Goal: Contribute content: Contribute content

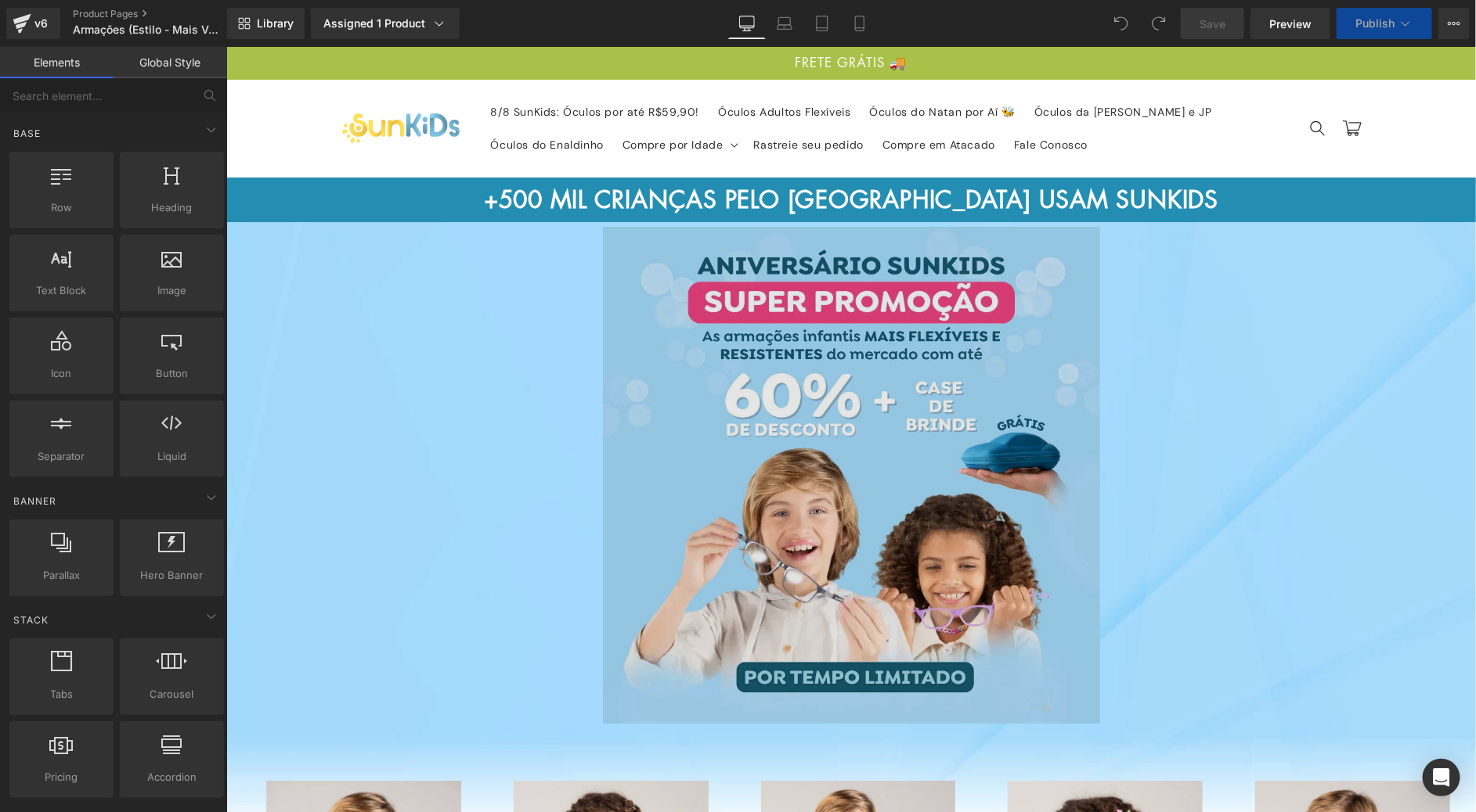
click at [848, 416] on img at bounding box center [850, 478] width 497 height 514
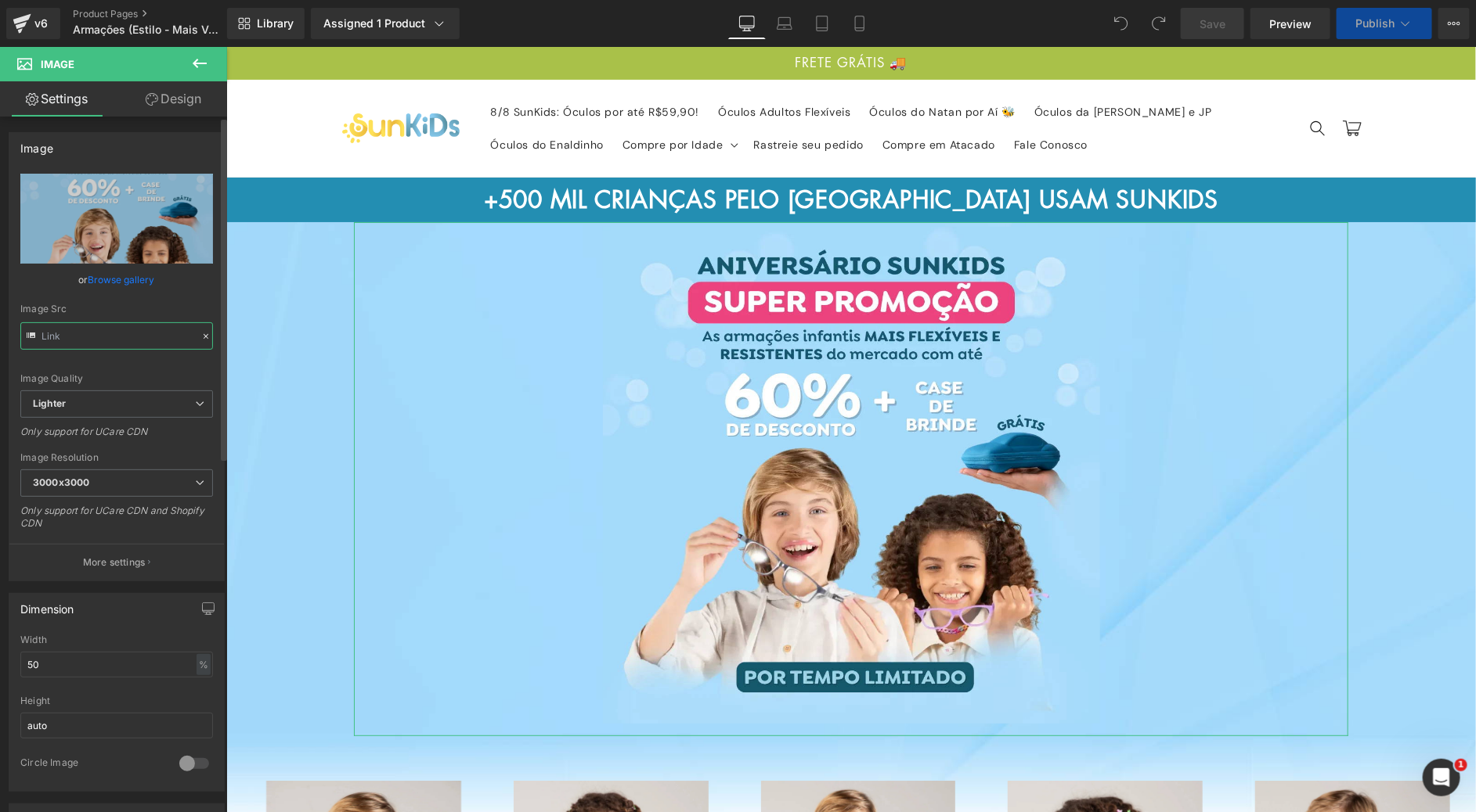
click at [91, 332] on input "text" at bounding box center [116, 336] width 193 height 28
type input "[URL][DOMAIN_NAME]"
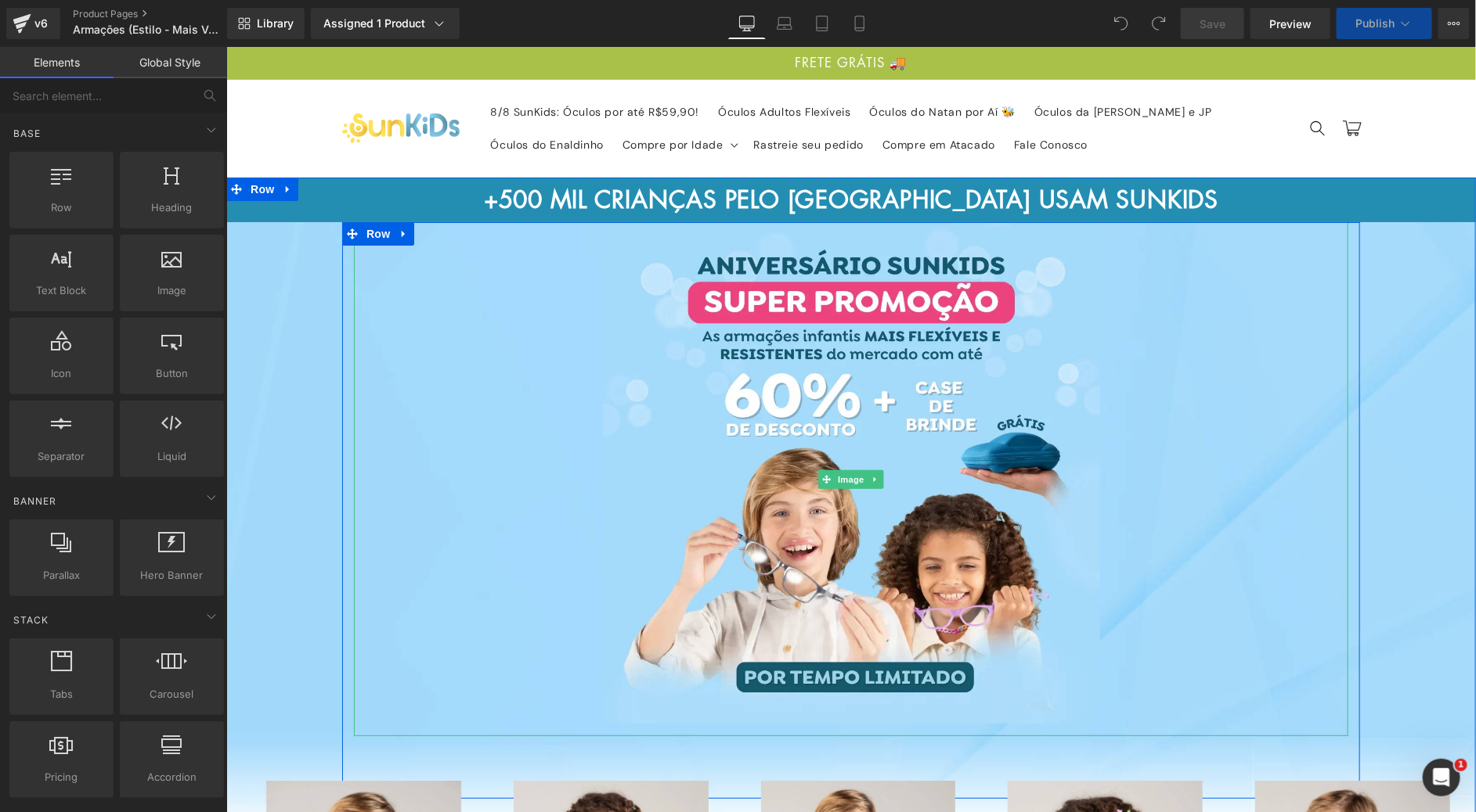
click at [823, 361] on img at bounding box center [850, 478] width 497 height 514
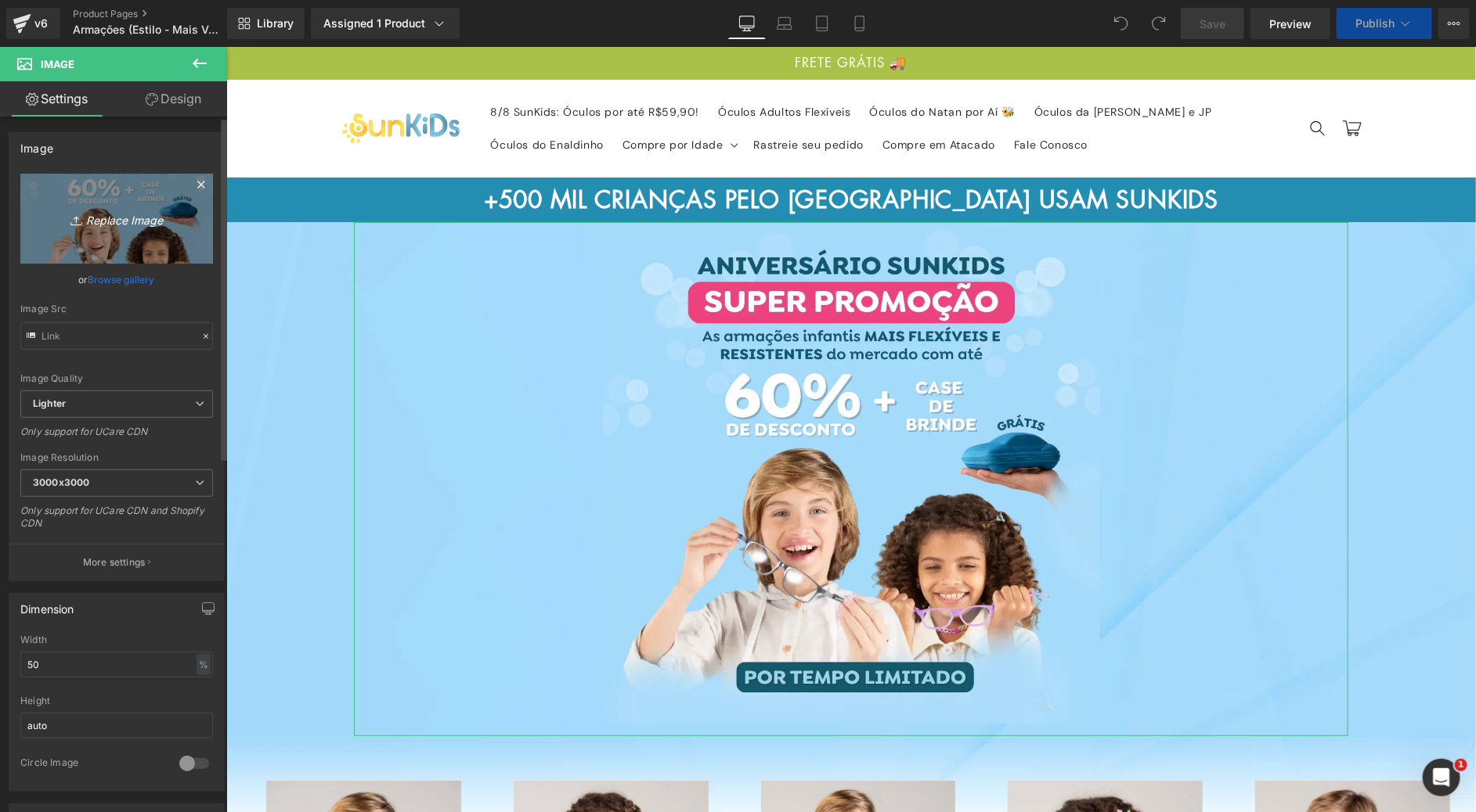
click at [137, 245] on link "Replace Image" at bounding box center [116, 219] width 193 height 90
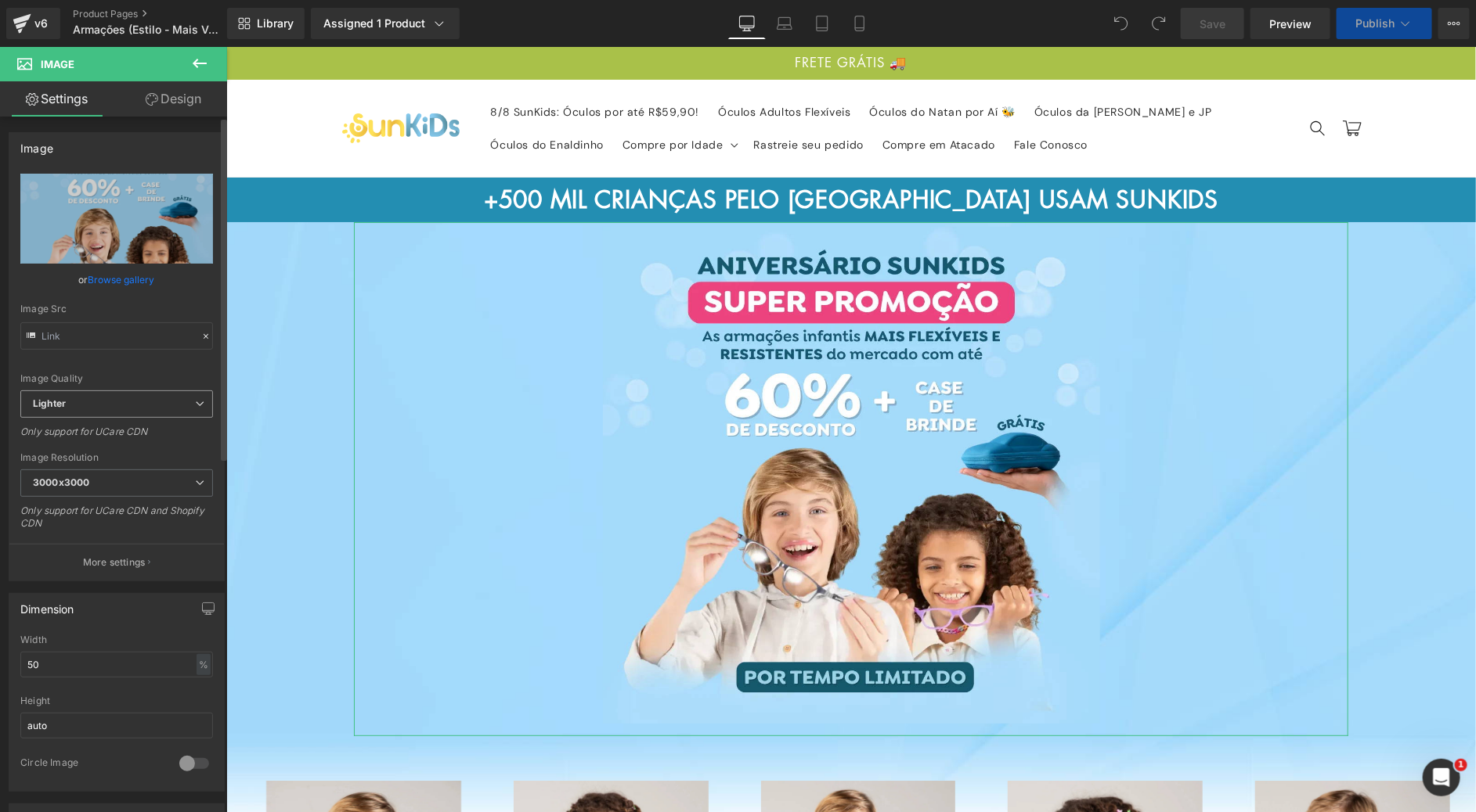
drag, startPoint x: 137, startPoint y: 228, endPoint x: 150, endPoint y: 404, distance: 176.5
click at [0, 0] on icon "Replace Image" at bounding box center [0, 0] width 0 height 0
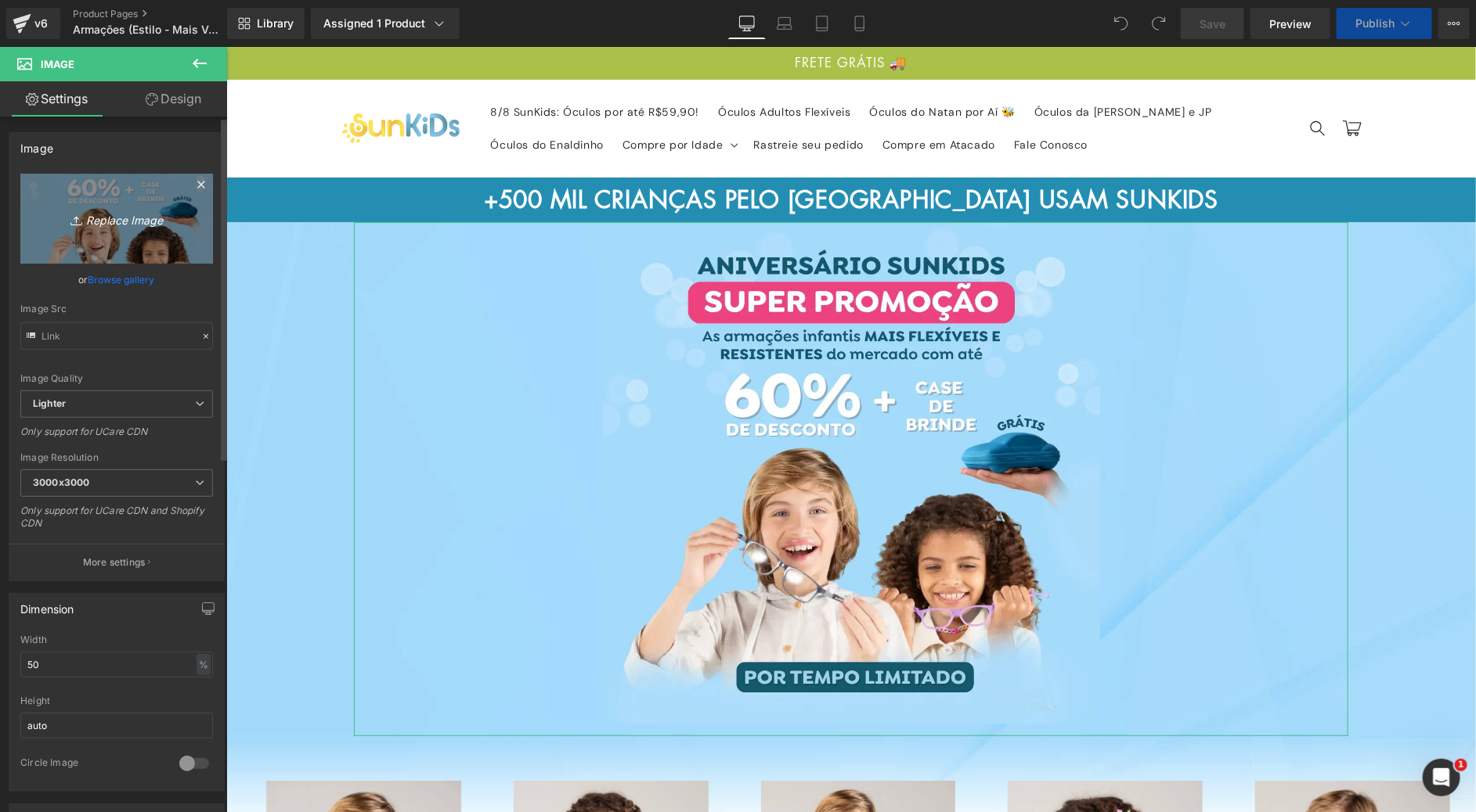
click at [120, 216] on icon "Replace Image" at bounding box center [117, 219] width 126 height 20
click at [150, 228] on icon "Replace Image" at bounding box center [117, 219] width 126 height 20
click at [132, 241] on link "Replace Image" at bounding box center [116, 219] width 193 height 90
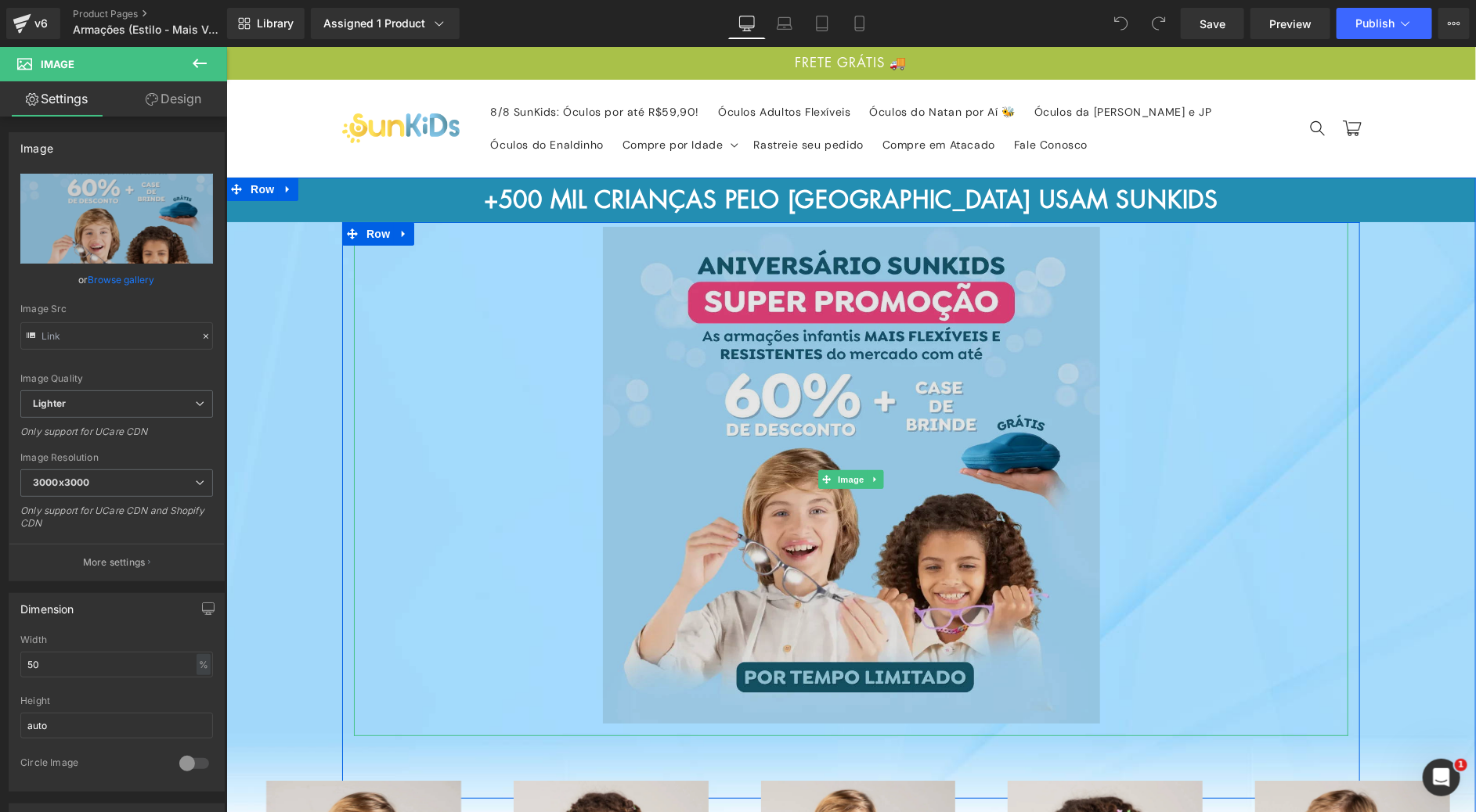
click at [813, 394] on img at bounding box center [850, 478] width 497 height 514
click at [799, 389] on img at bounding box center [850, 478] width 497 height 514
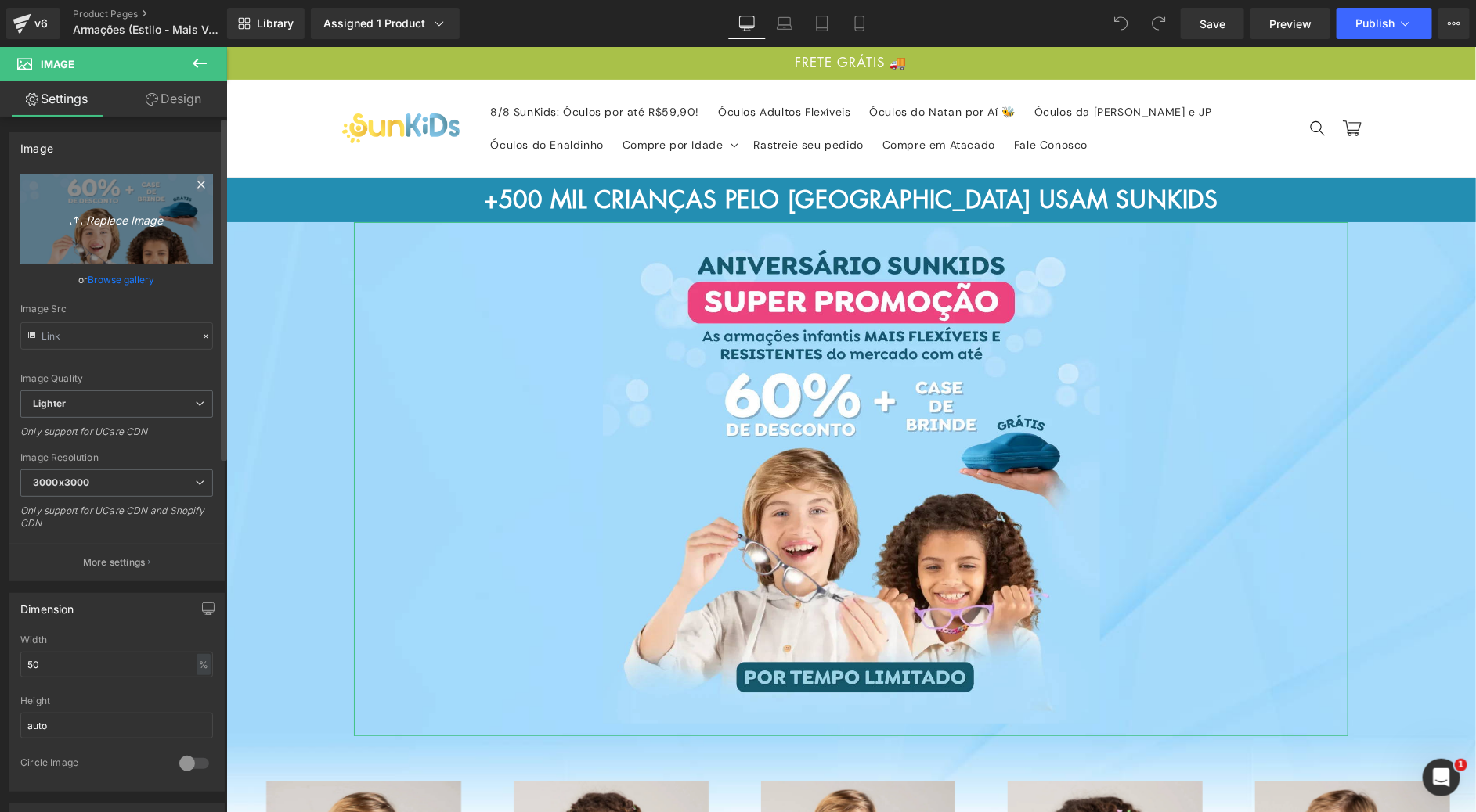
click at [151, 225] on icon "Replace Image" at bounding box center [117, 219] width 126 height 20
type input "C:\fakepath\Armações SunKids2.png"
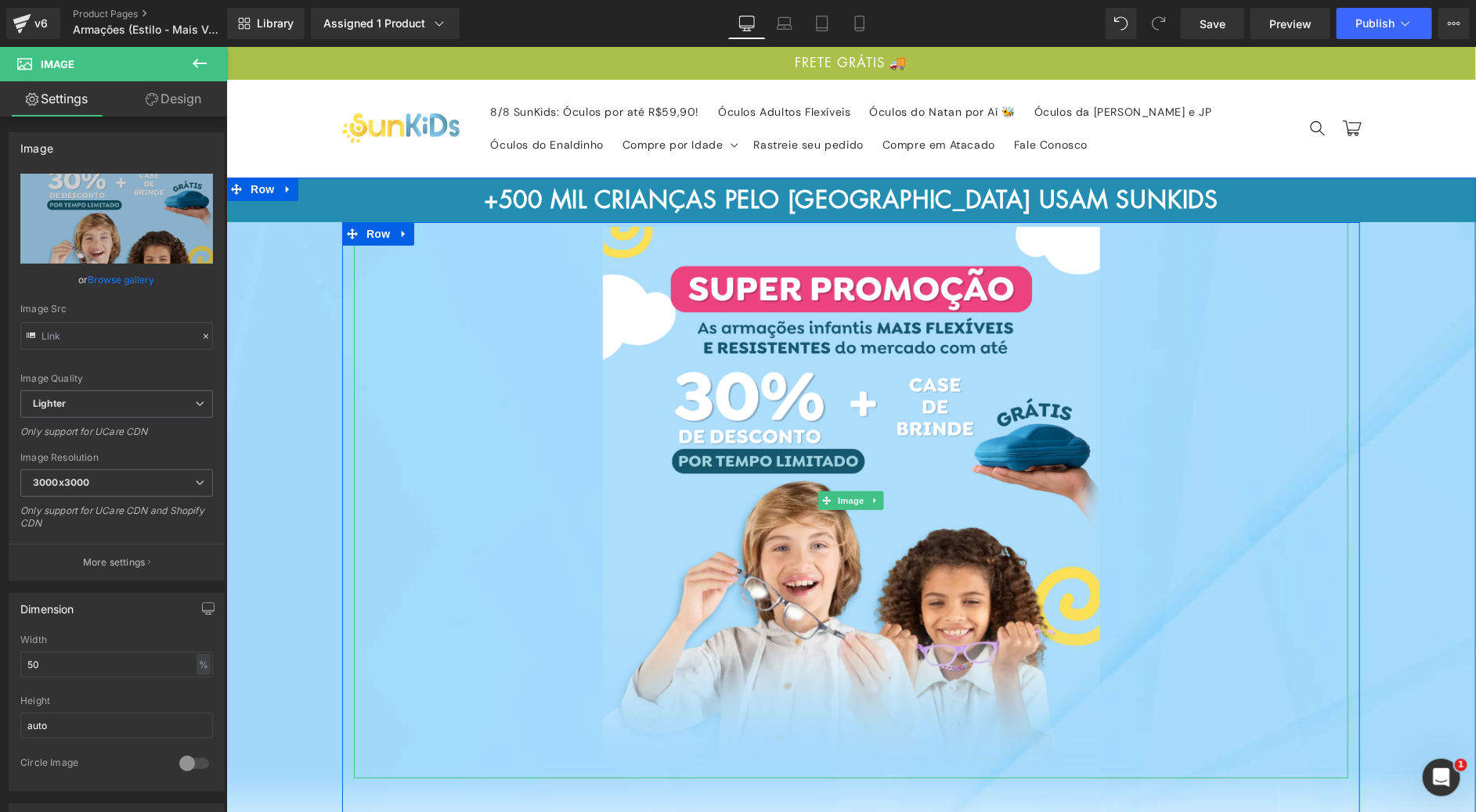
scroll to position [117, 0]
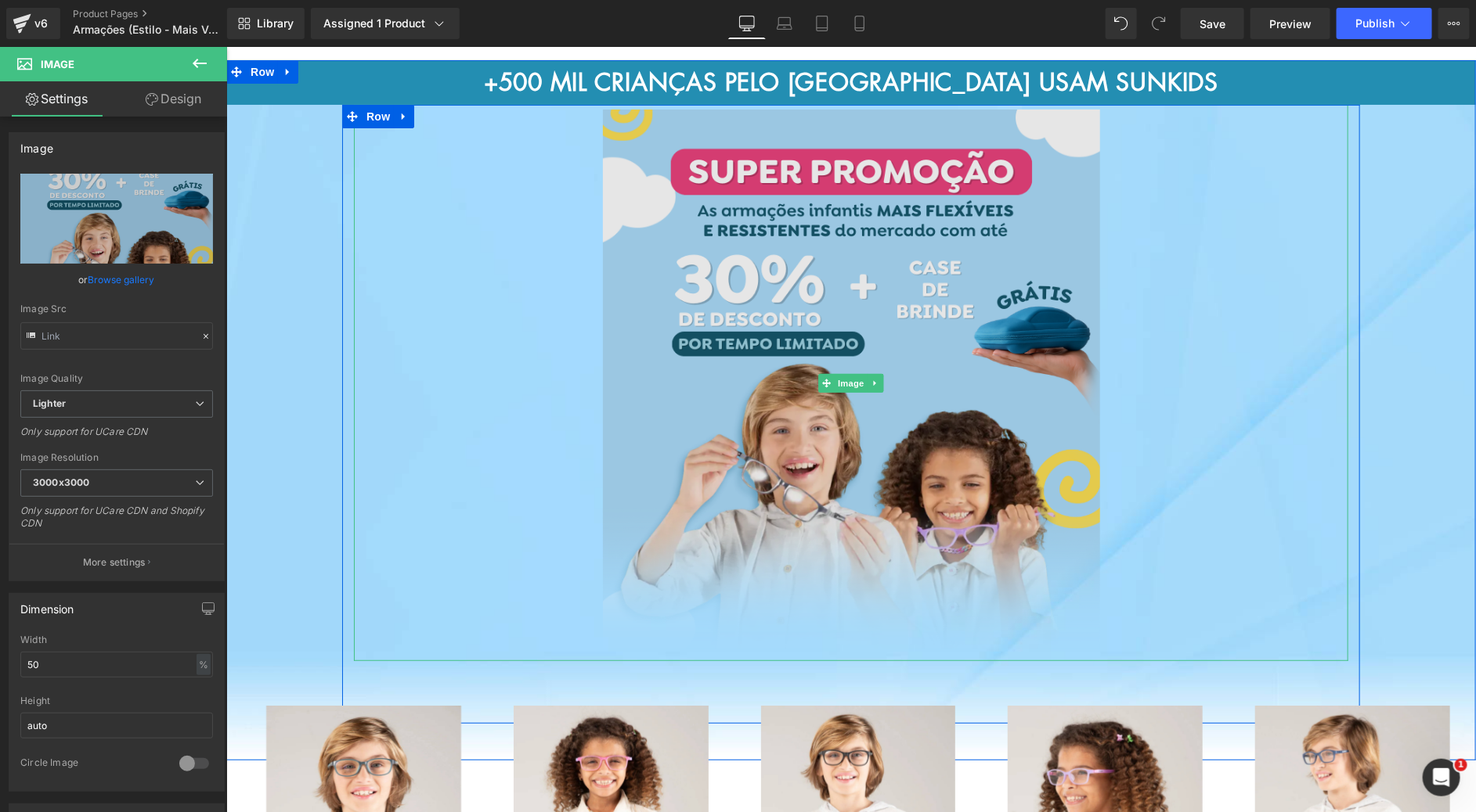
click at [801, 279] on img at bounding box center [850, 381] width 497 height 556
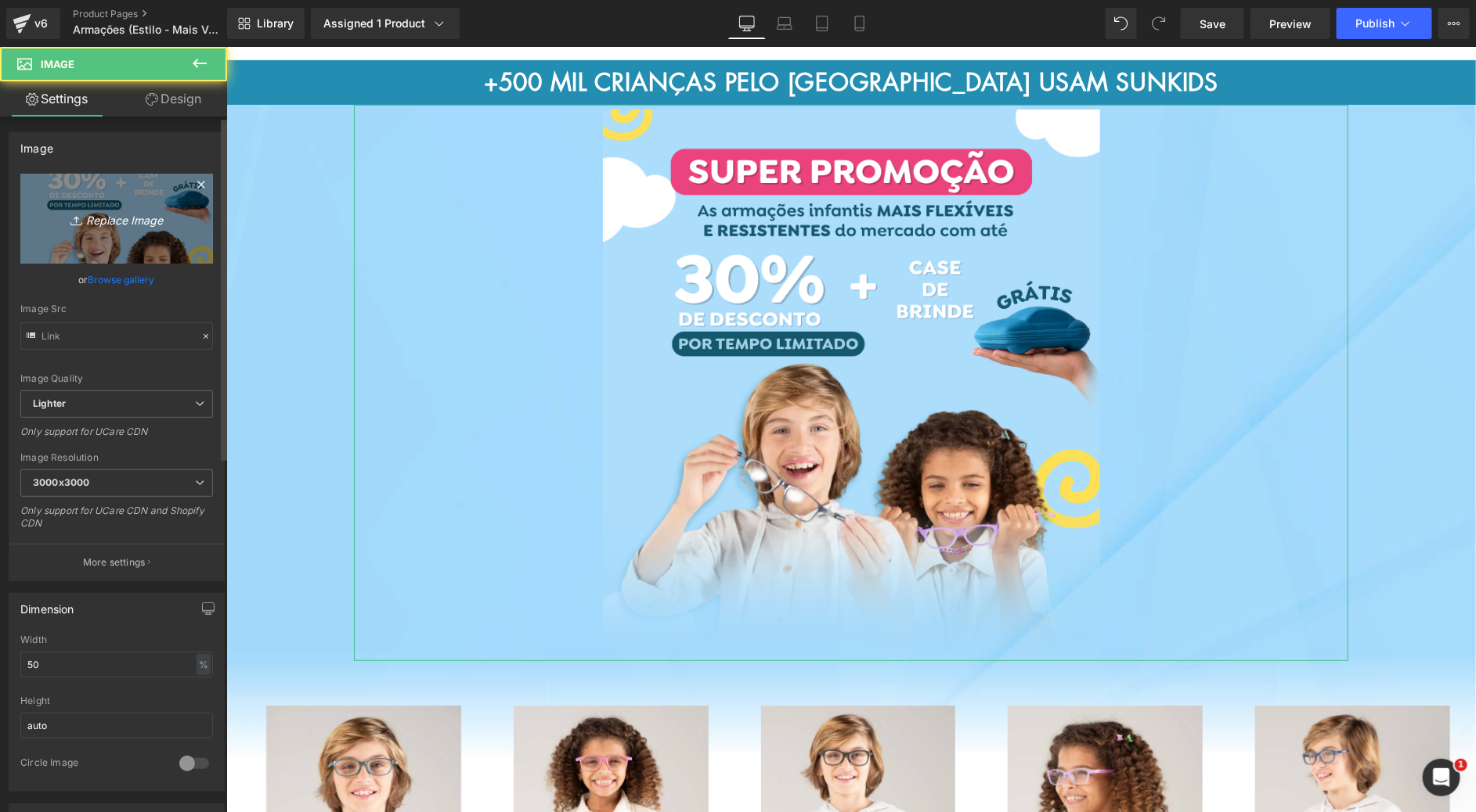
click at [125, 221] on icon "Replace Image" at bounding box center [117, 219] width 126 height 20
type input "C:\fakepath\Armações SunKids3.png"
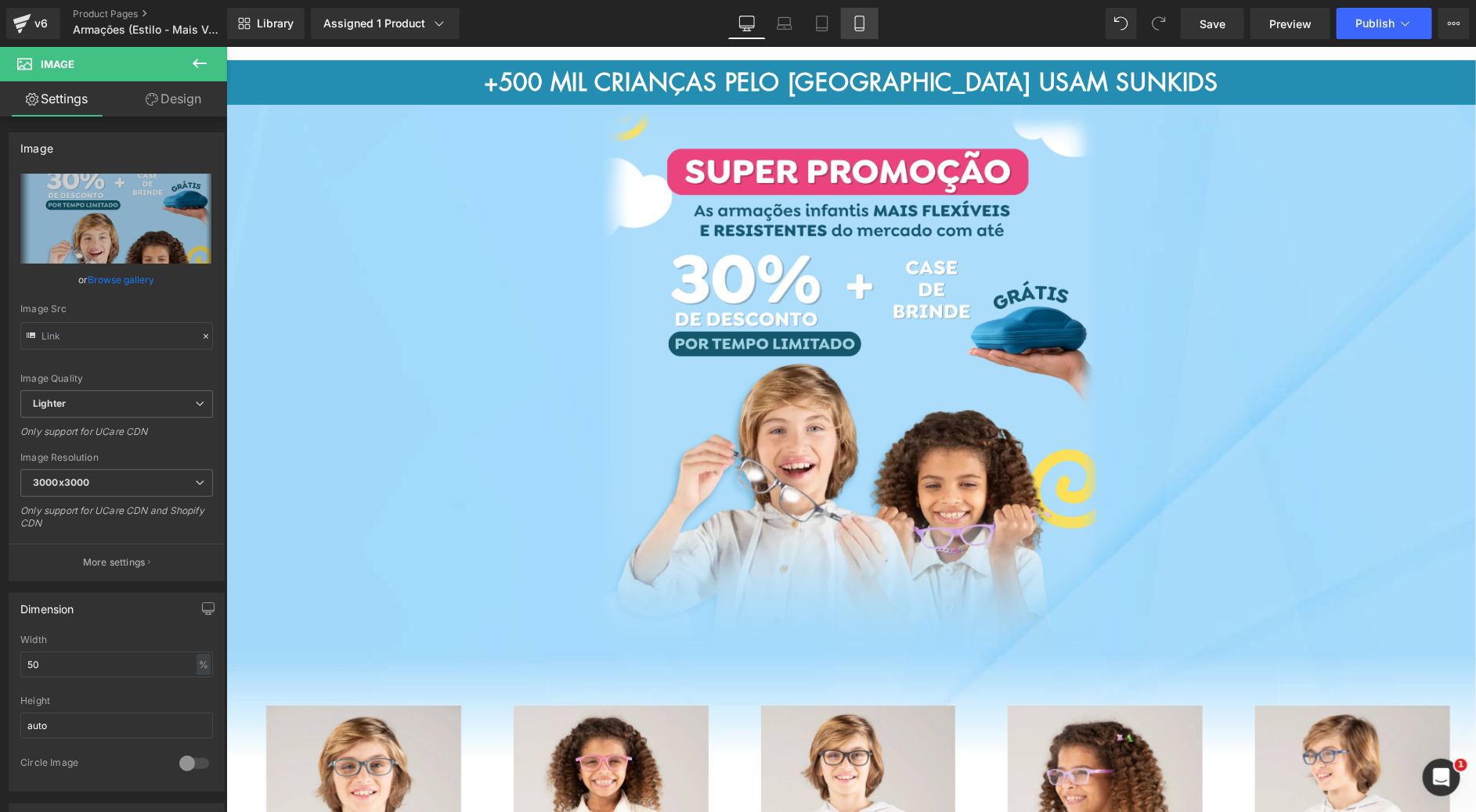
click at [861, 14] on link "Mobile" at bounding box center [860, 23] width 38 height 31
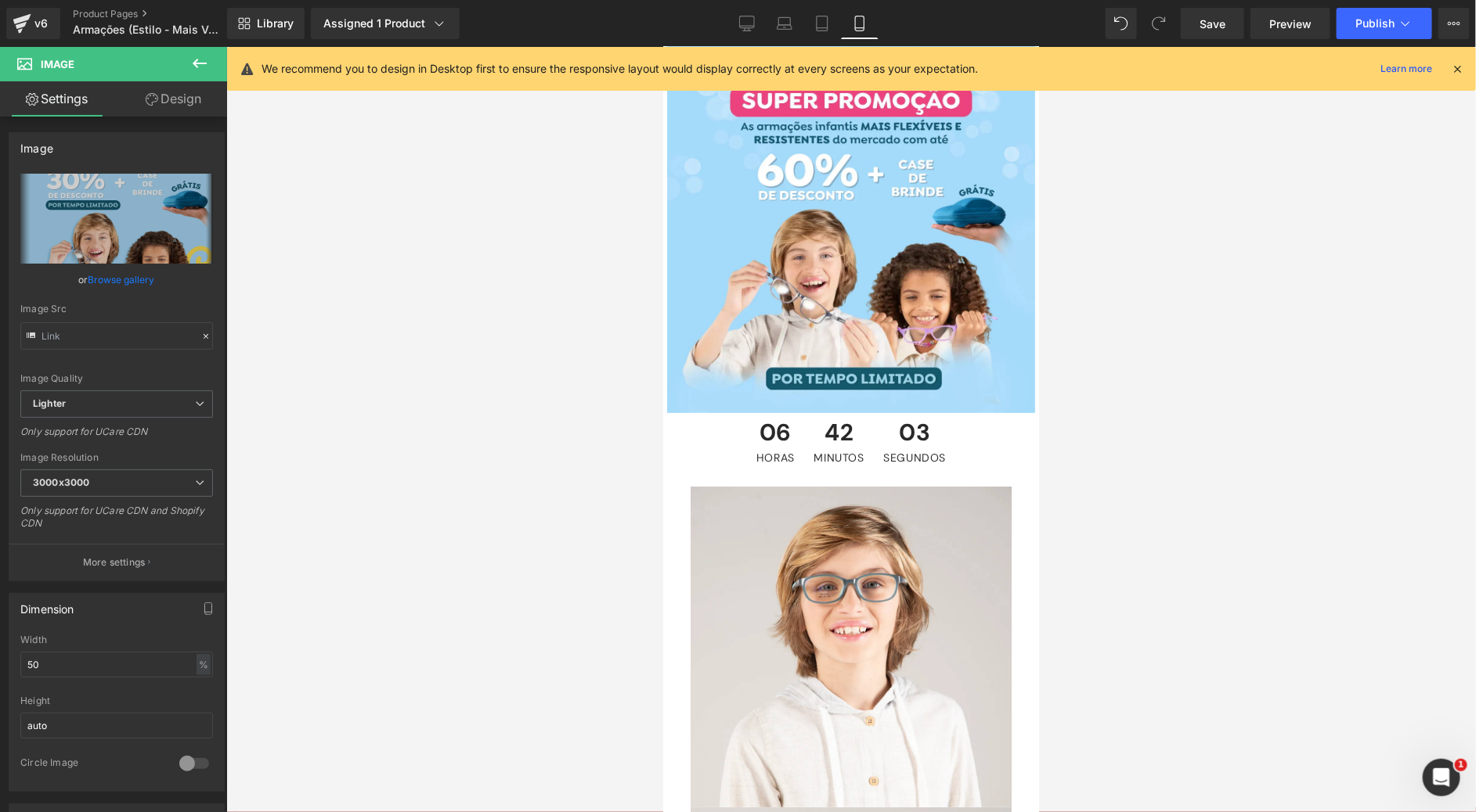
scroll to position [0, 0]
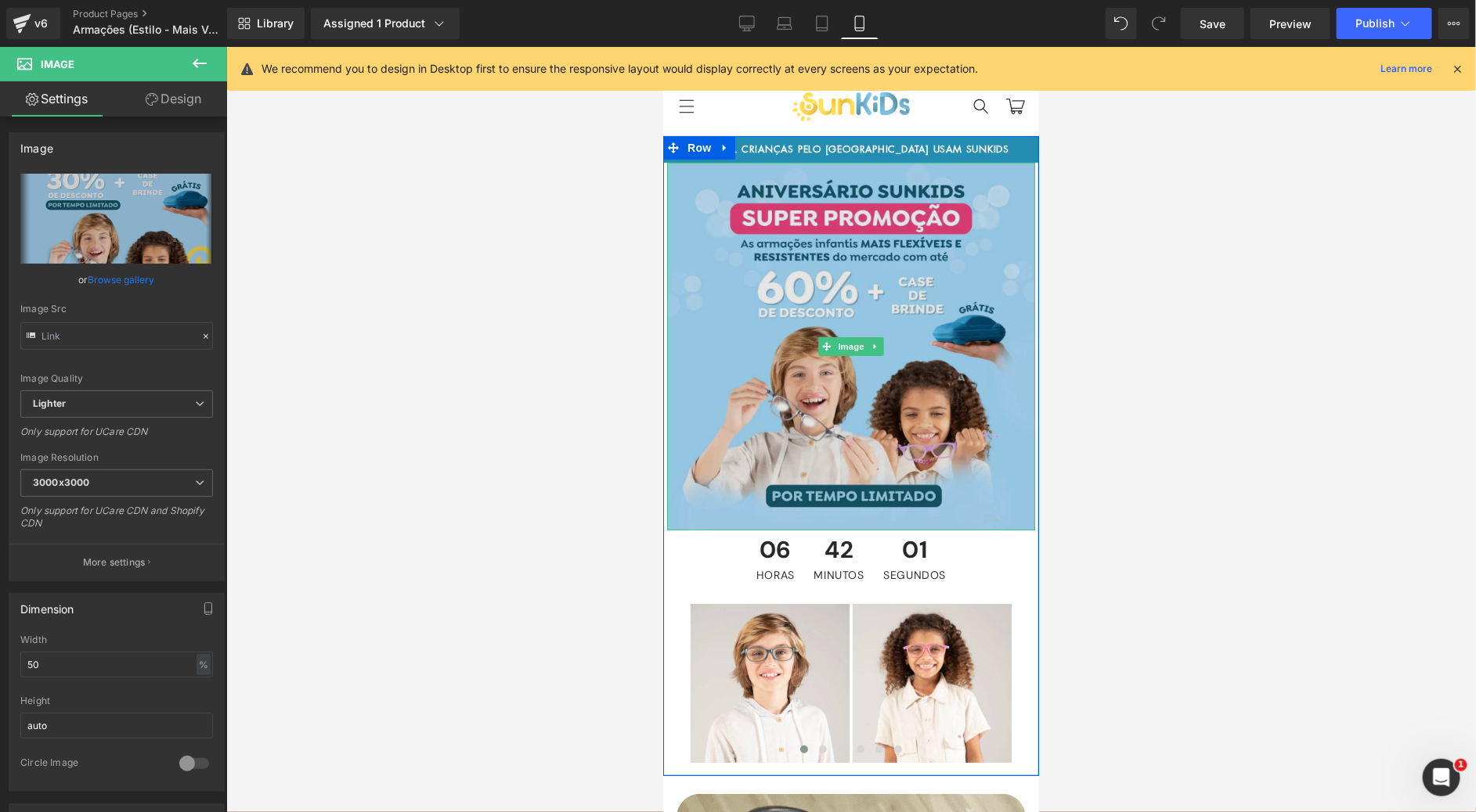
click at [876, 272] on img at bounding box center [850, 345] width 368 height 368
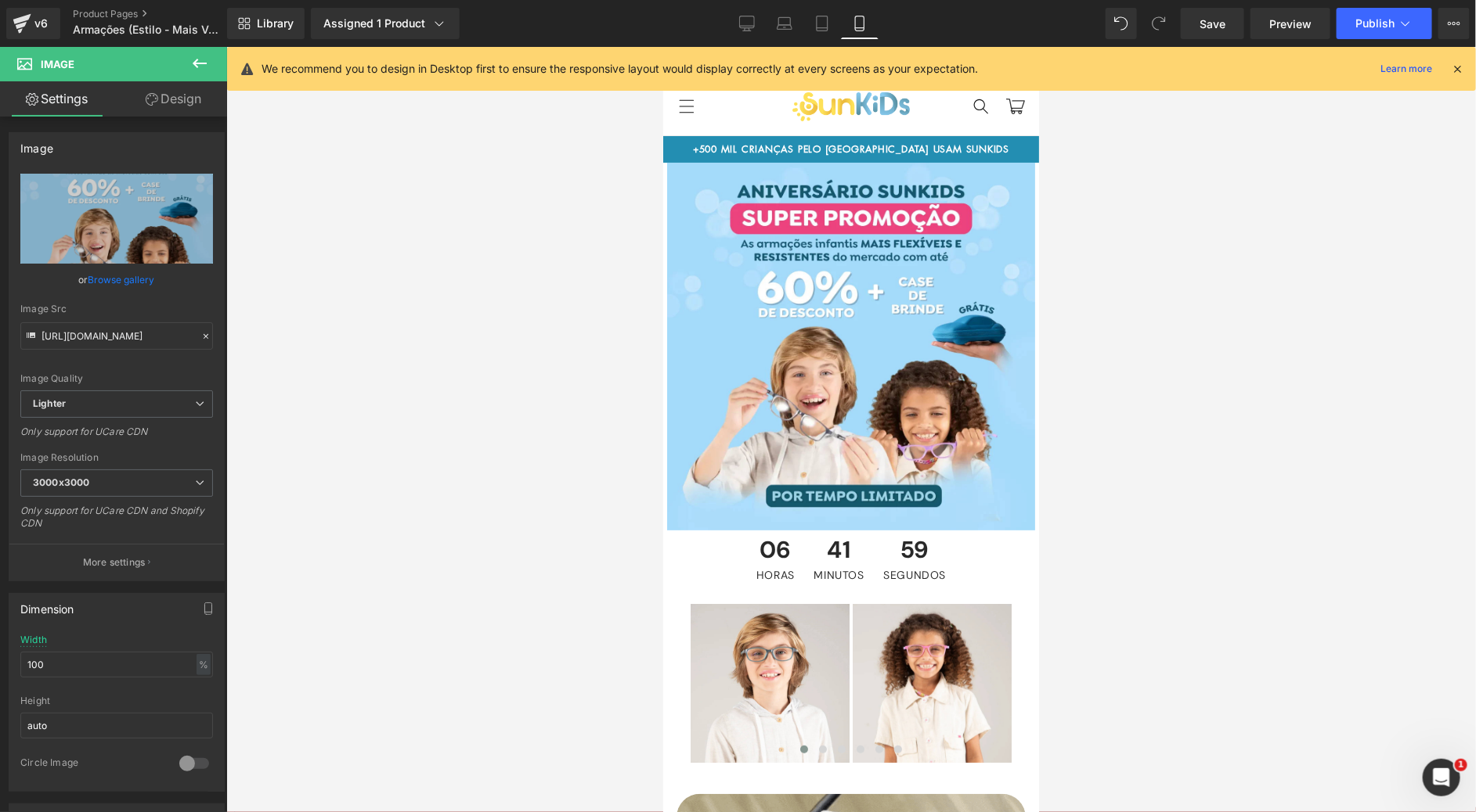
drag, startPoint x: 751, startPoint y: 19, endPoint x: 827, endPoint y: 73, distance: 93.2
click at [750, 19] on icon at bounding box center [747, 23] width 15 height 15
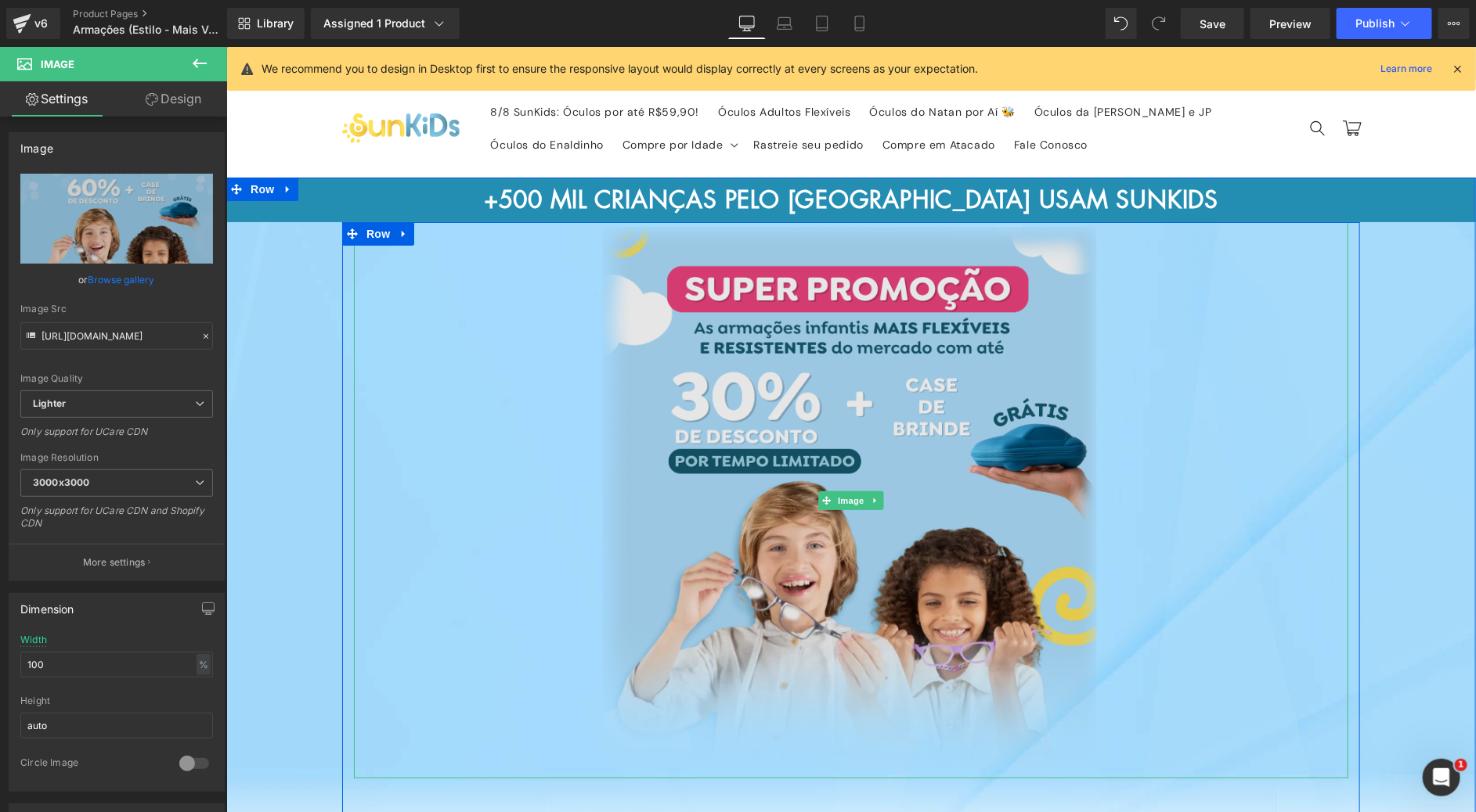
click at [799, 366] on img at bounding box center [850, 499] width 497 height 556
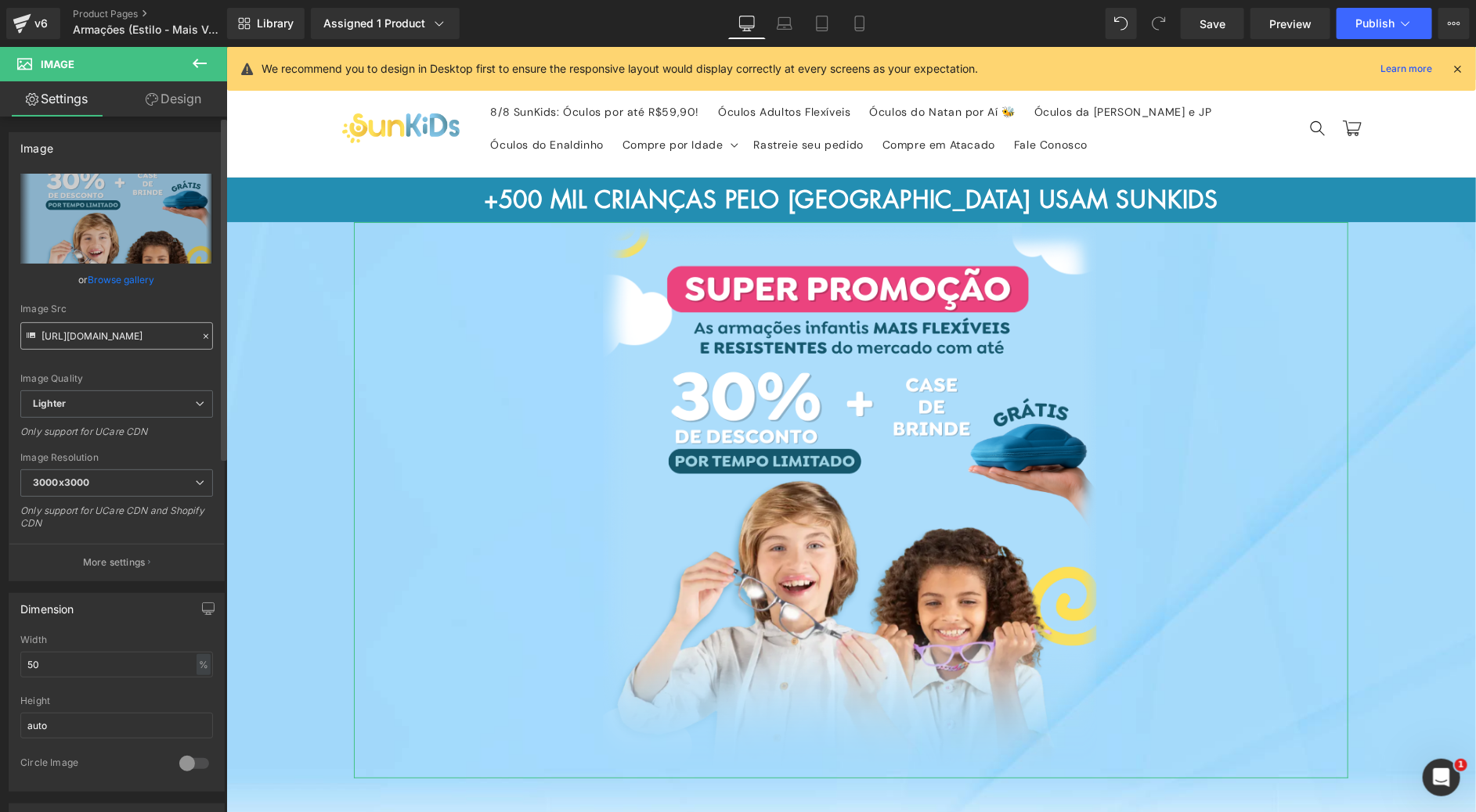
click at [64, 348] on input "[URL][DOMAIN_NAME]" at bounding box center [116, 336] width 193 height 28
drag, startPoint x: 860, startPoint y: 8, endPoint x: 136, endPoint y: 130, distance: 734.2
click at [860, 8] on link "Mobile" at bounding box center [860, 23] width 38 height 31
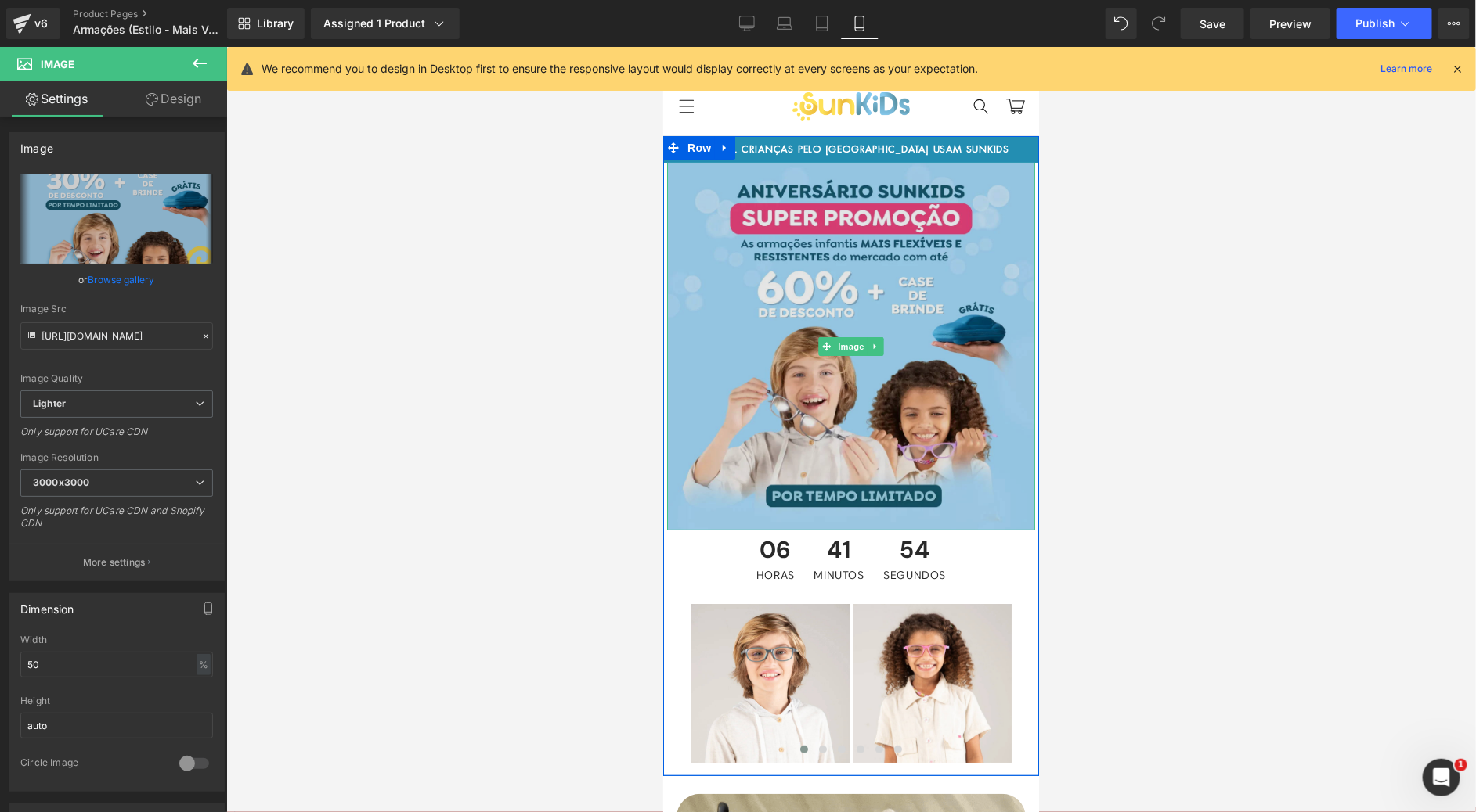
click at [818, 260] on img at bounding box center [850, 345] width 368 height 368
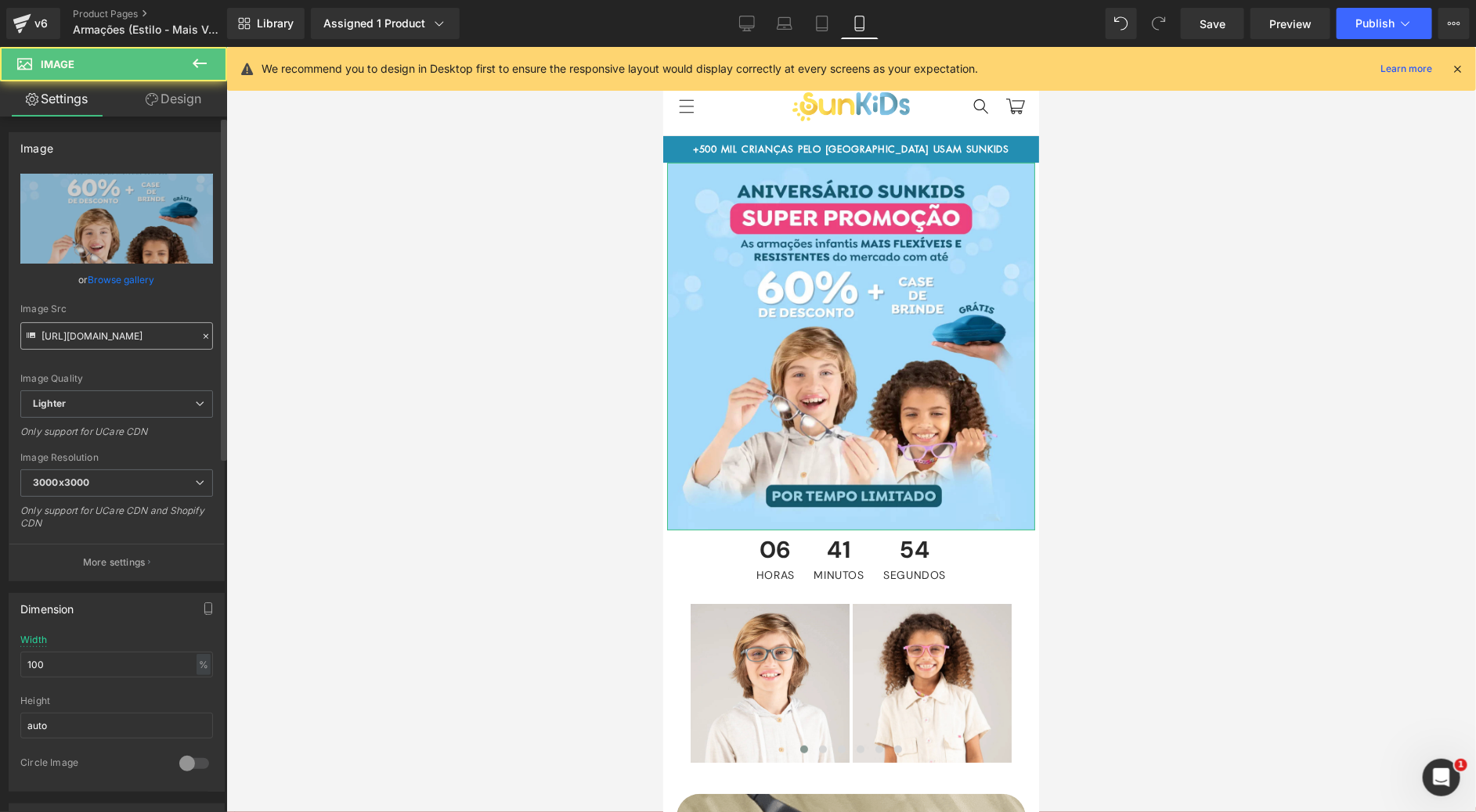
click at [86, 327] on input "[URL][DOMAIN_NAME]" at bounding box center [116, 336] width 193 height 28
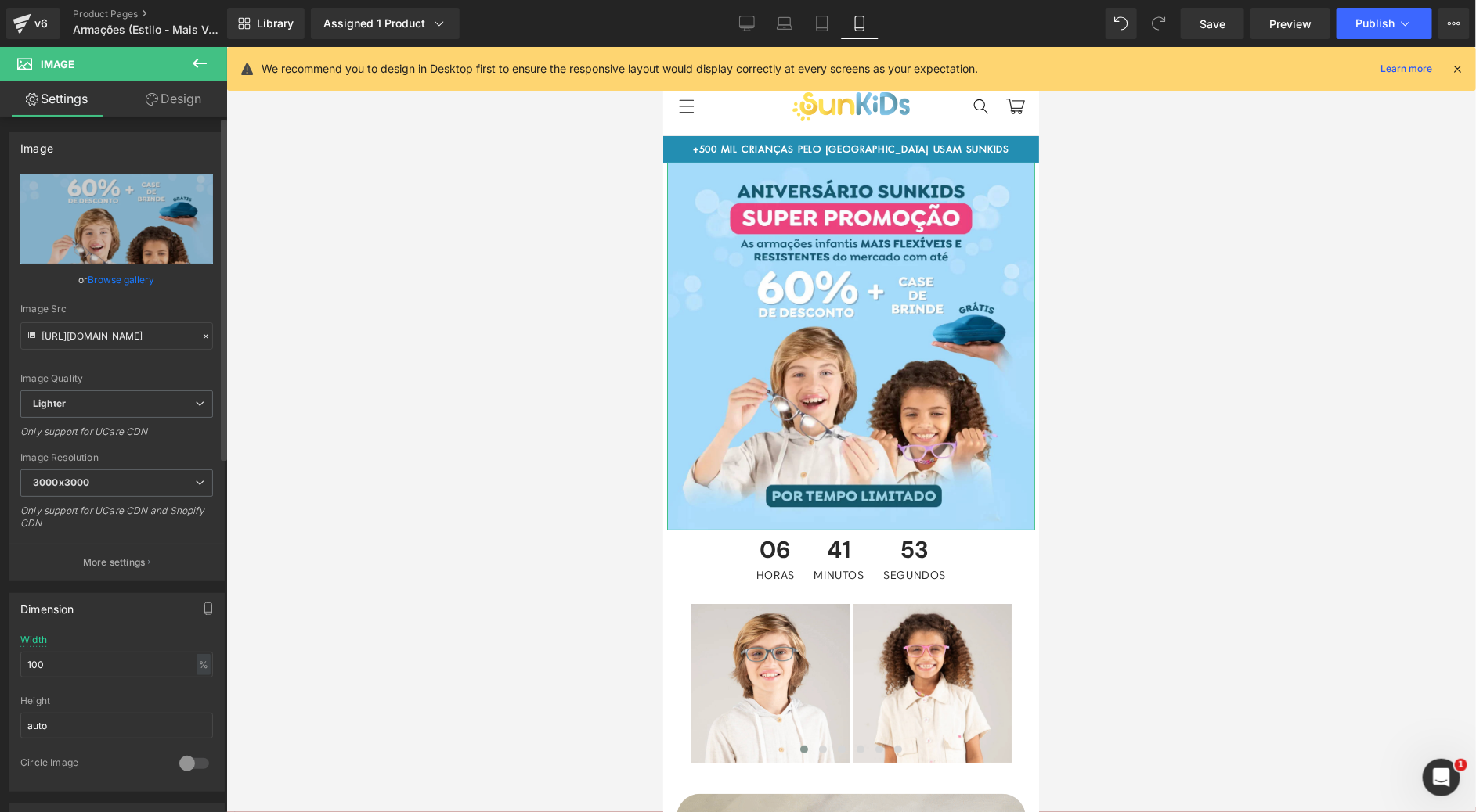
scroll to position [0, 597]
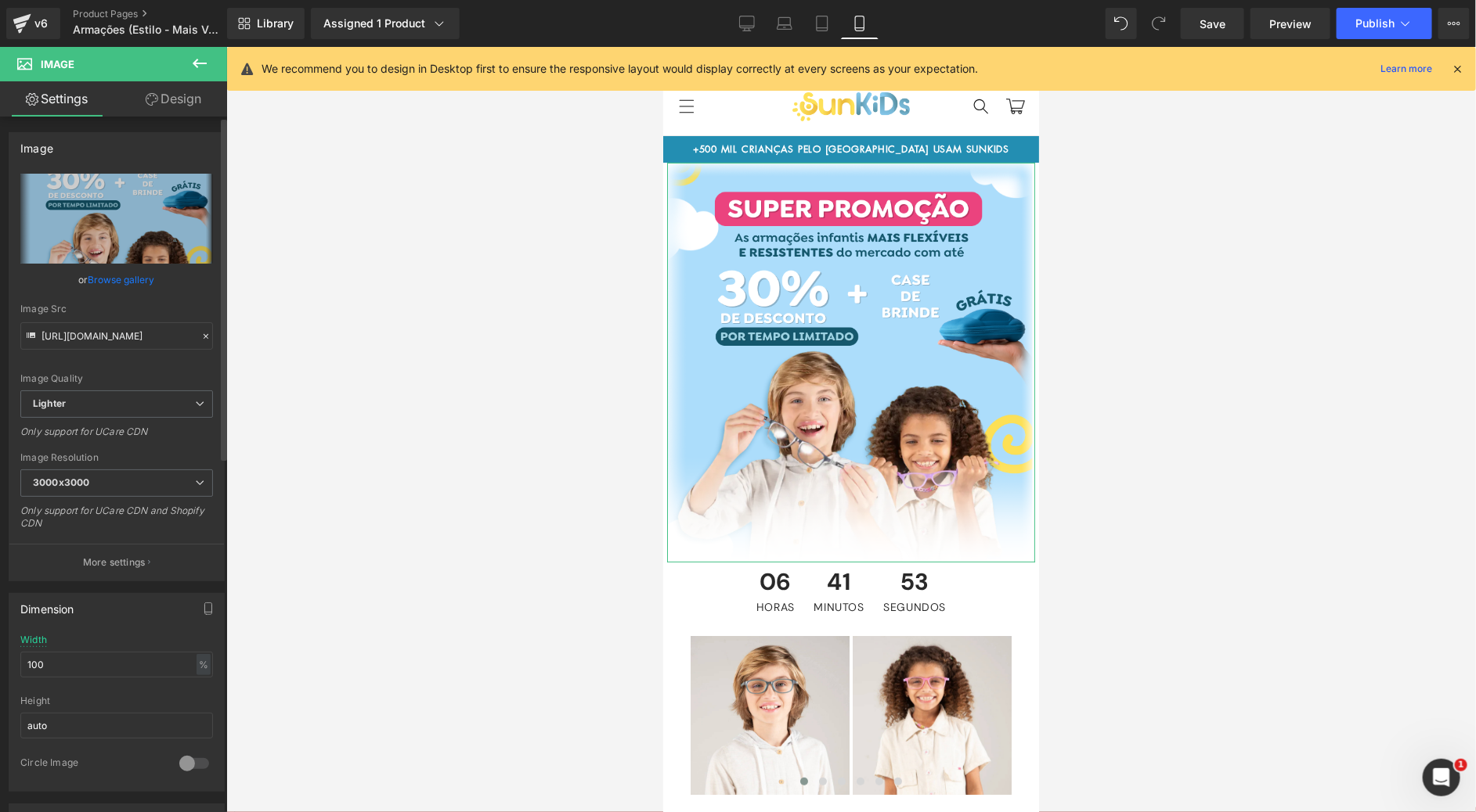
type input "[URL][DOMAIN_NAME]"
click at [123, 367] on div "Image Quality Lighter Lightest Lighter Lighter Lightest Only support for UCare …" at bounding box center [116, 282] width 193 height 217
click at [1382, 17] on span "Publish" at bounding box center [1374, 23] width 39 height 12
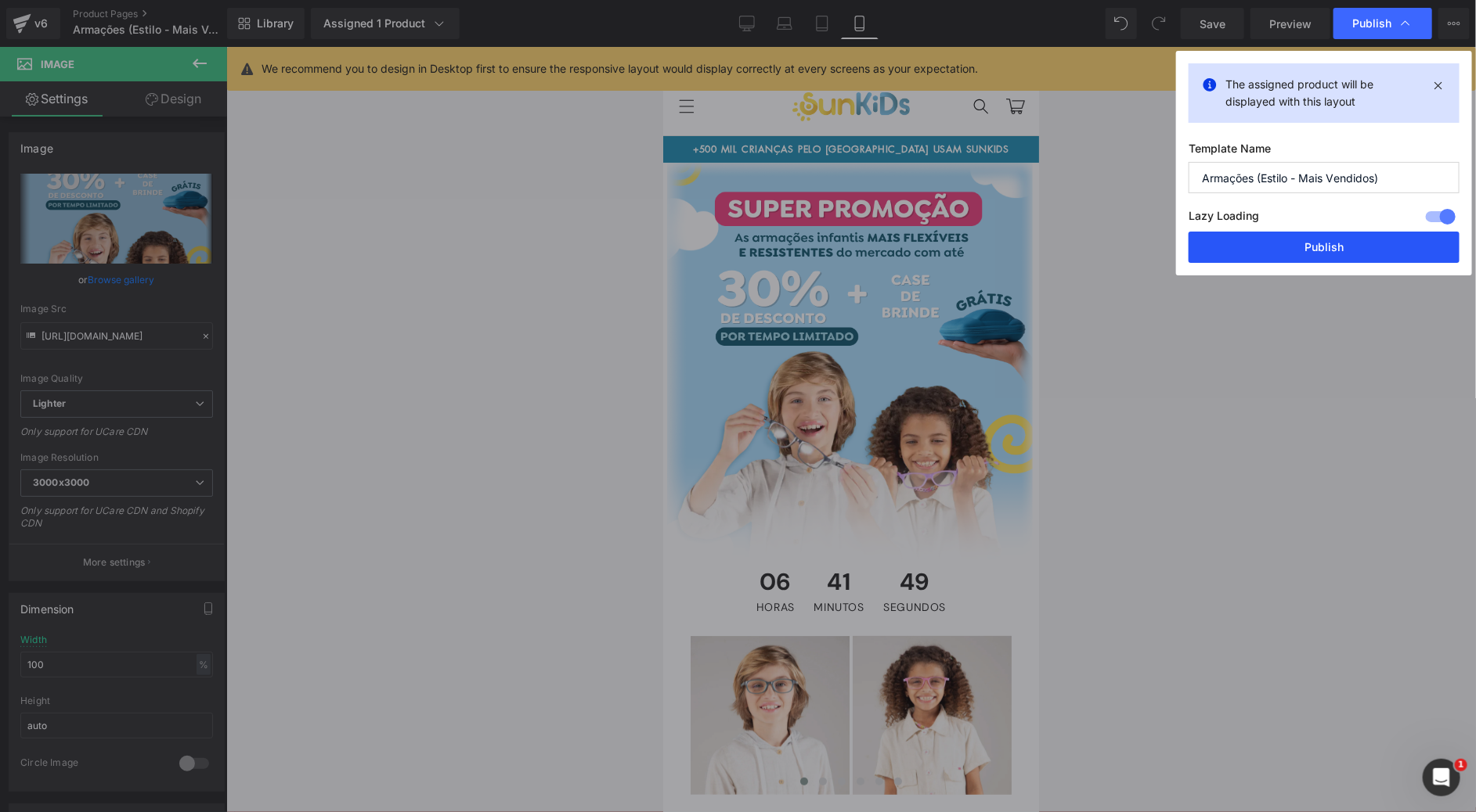
click at [1322, 245] on button "Publish" at bounding box center [1324, 247] width 271 height 31
